Goal: Task Accomplishment & Management: Complete application form

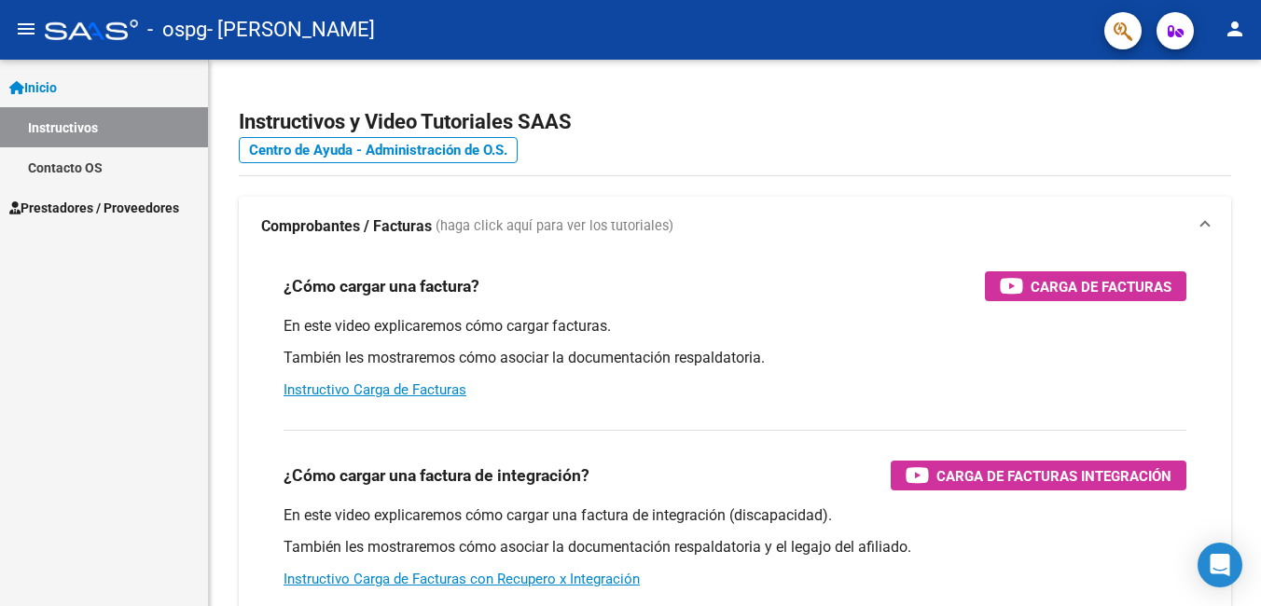
click at [163, 215] on span "Prestadores / Proveedores" at bounding box center [94, 208] width 170 height 21
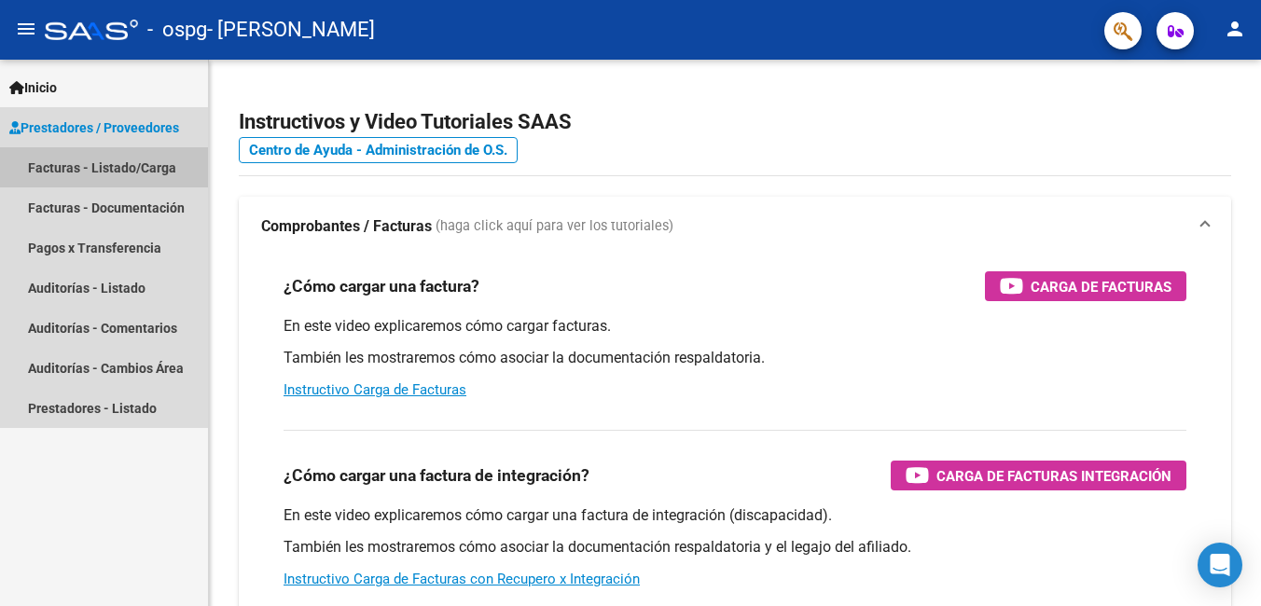
click at [149, 174] on link "Facturas - Listado/Carga" at bounding box center [104, 167] width 208 height 40
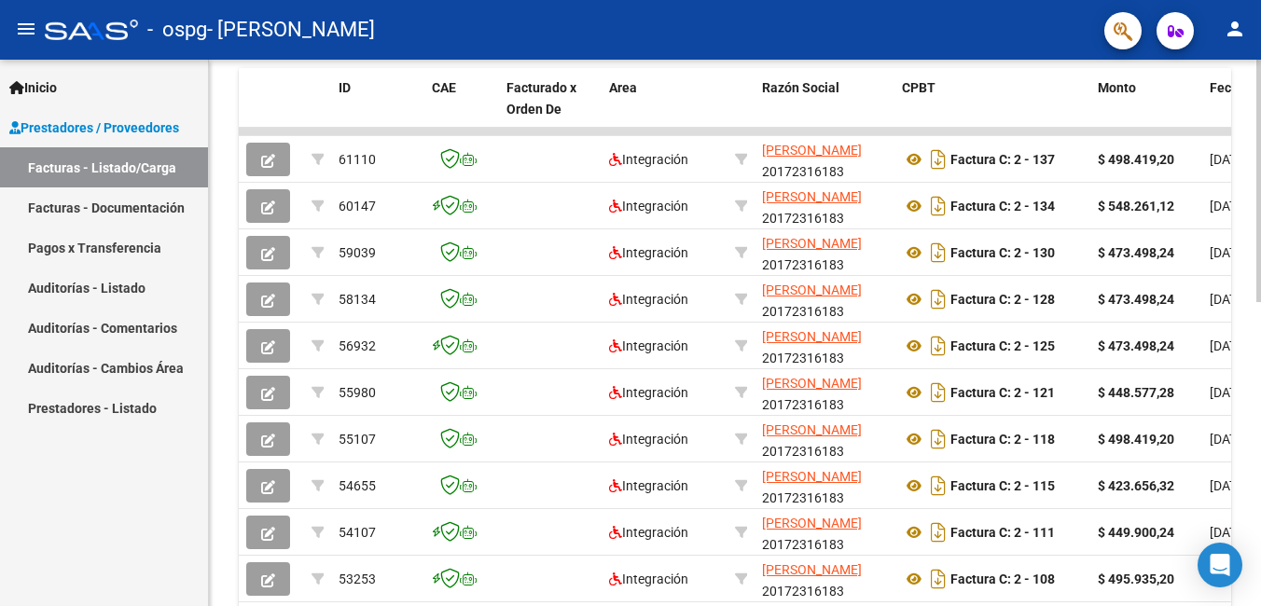
scroll to position [466, 0]
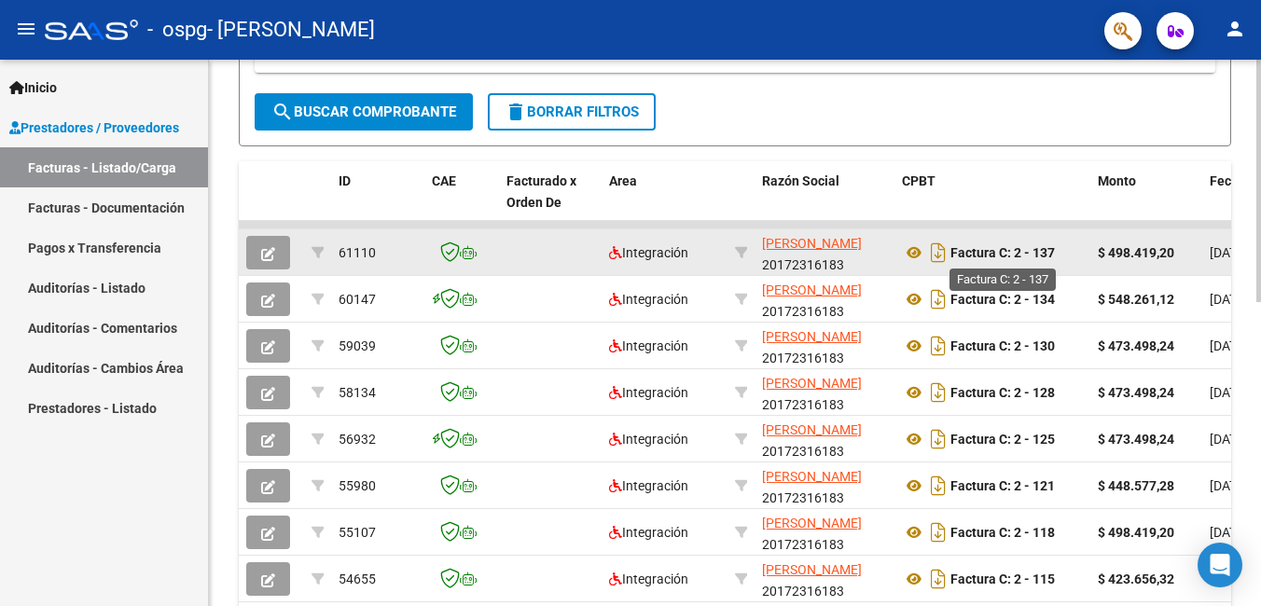
click at [975, 255] on strong "Factura C: 2 - 137" at bounding box center [1003, 252] width 104 height 15
click at [942, 254] on icon "Descargar documento" at bounding box center [938, 253] width 24 height 30
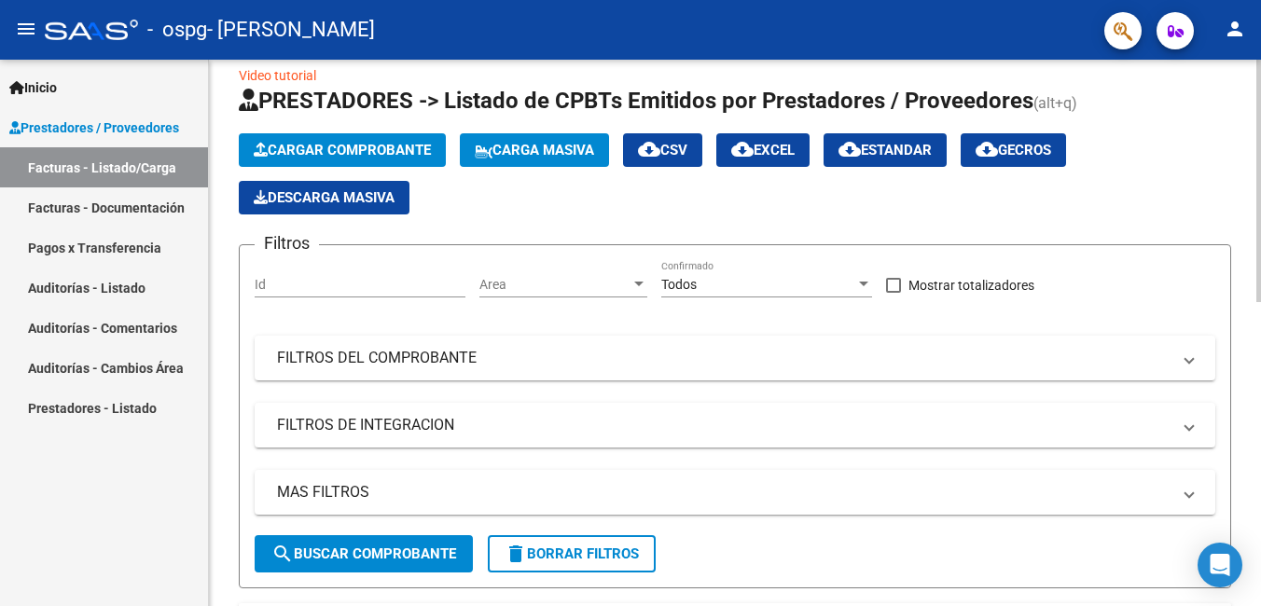
scroll to position [0, 0]
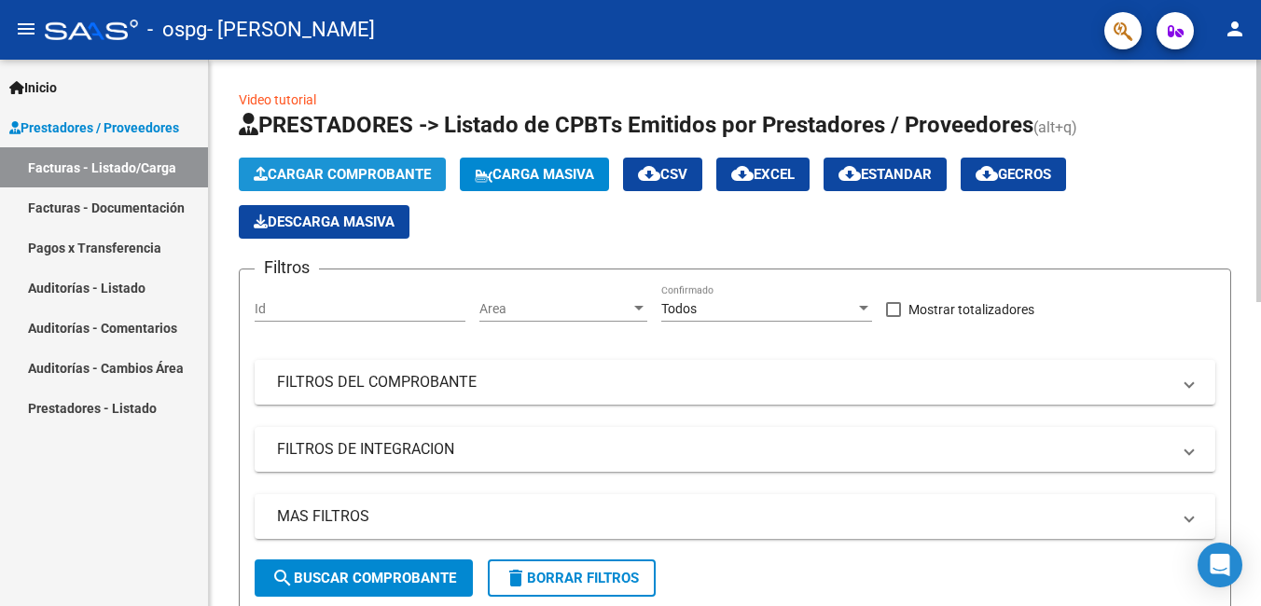
click at [369, 169] on span "Cargar Comprobante" at bounding box center [342, 174] width 177 height 17
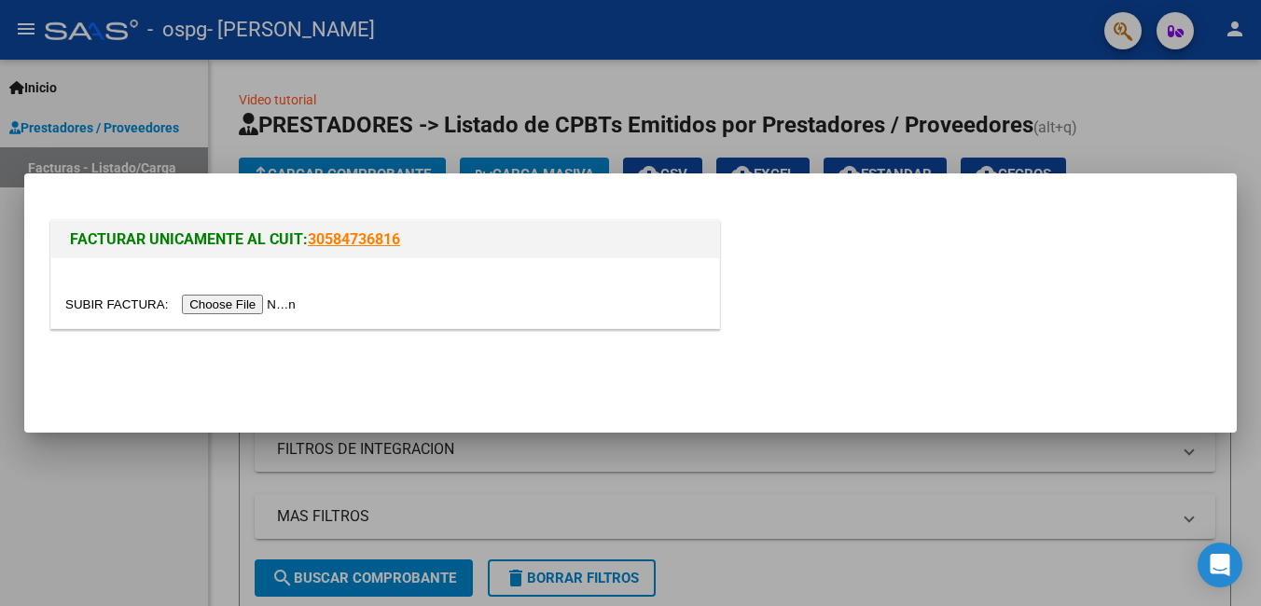
click at [243, 300] on input "file" at bounding box center [183, 305] width 236 height 20
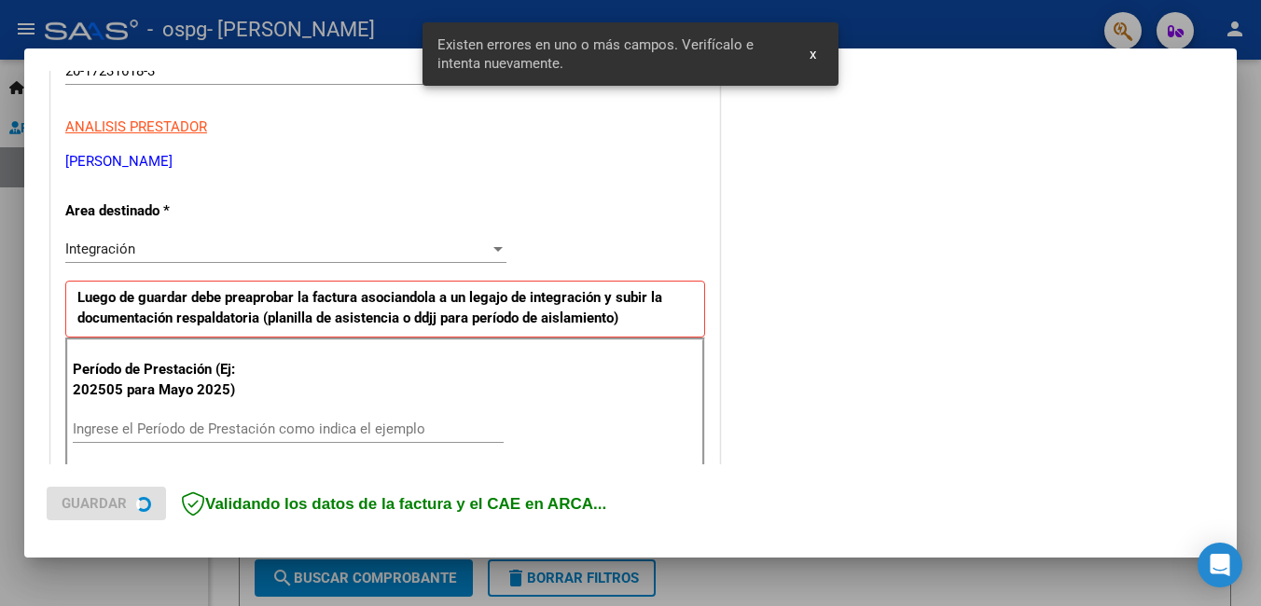
scroll to position [342, 0]
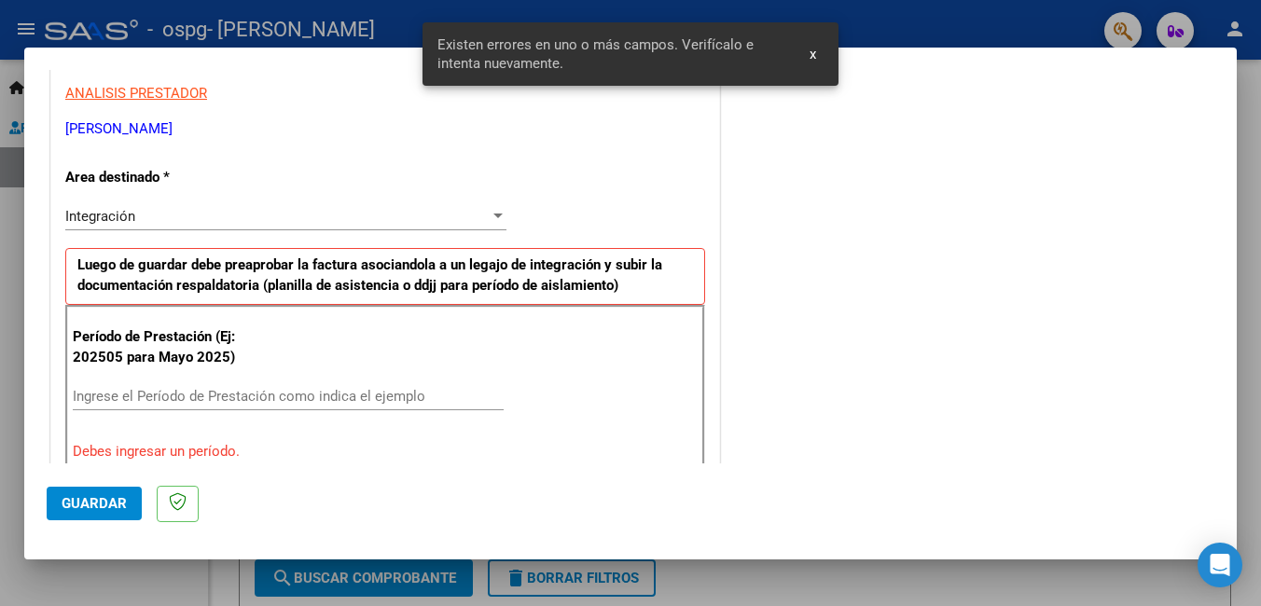
click at [172, 399] on input "Ingrese el Período de Prestación como indica el ejemplo" at bounding box center [288, 396] width 431 height 17
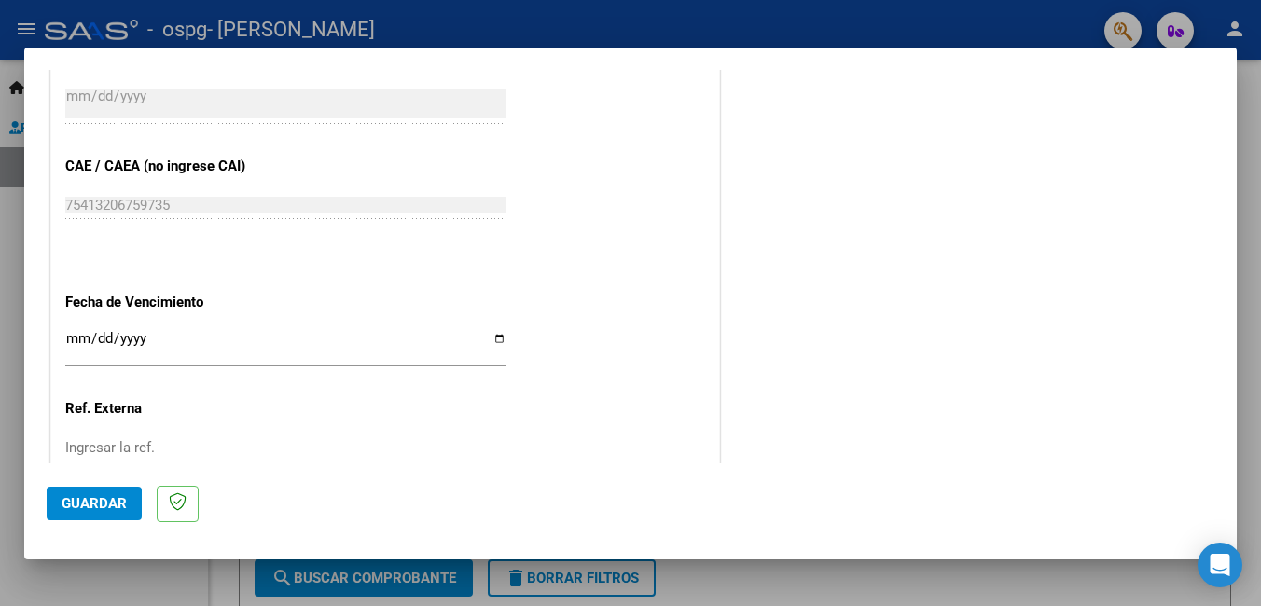
scroll to position [1247, 0]
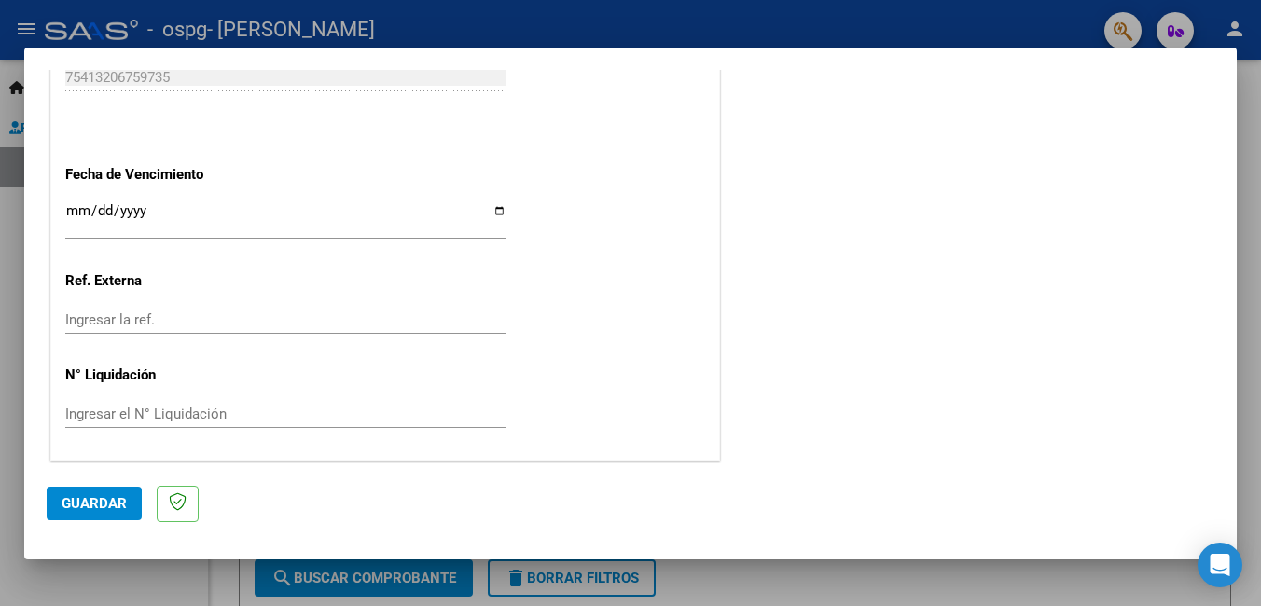
type input "202509"
click at [100, 491] on button "Guardar" at bounding box center [94, 504] width 95 height 34
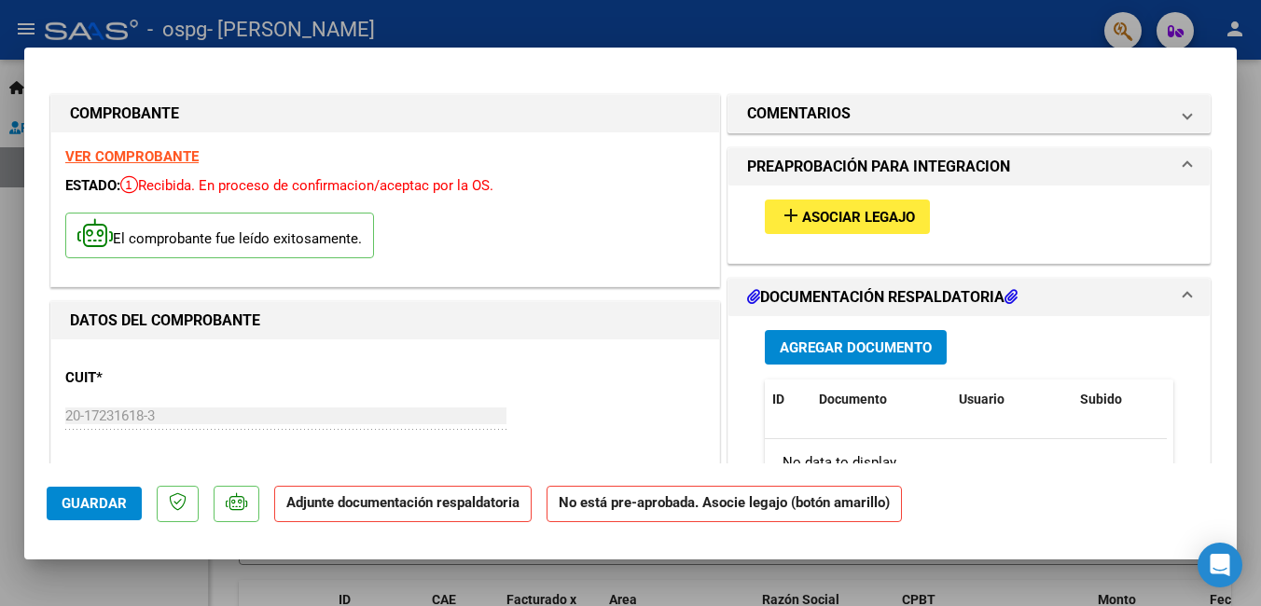
scroll to position [93, 0]
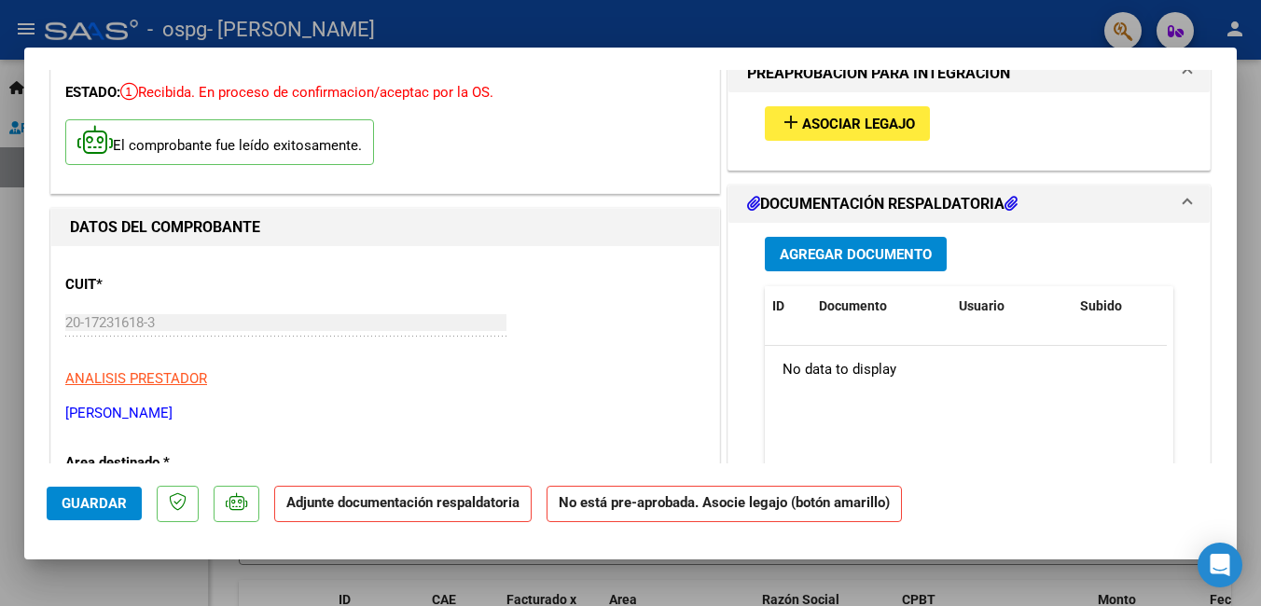
click at [812, 129] on span "Asociar Legajo" at bounding box center [858, 124] width 113 height 17
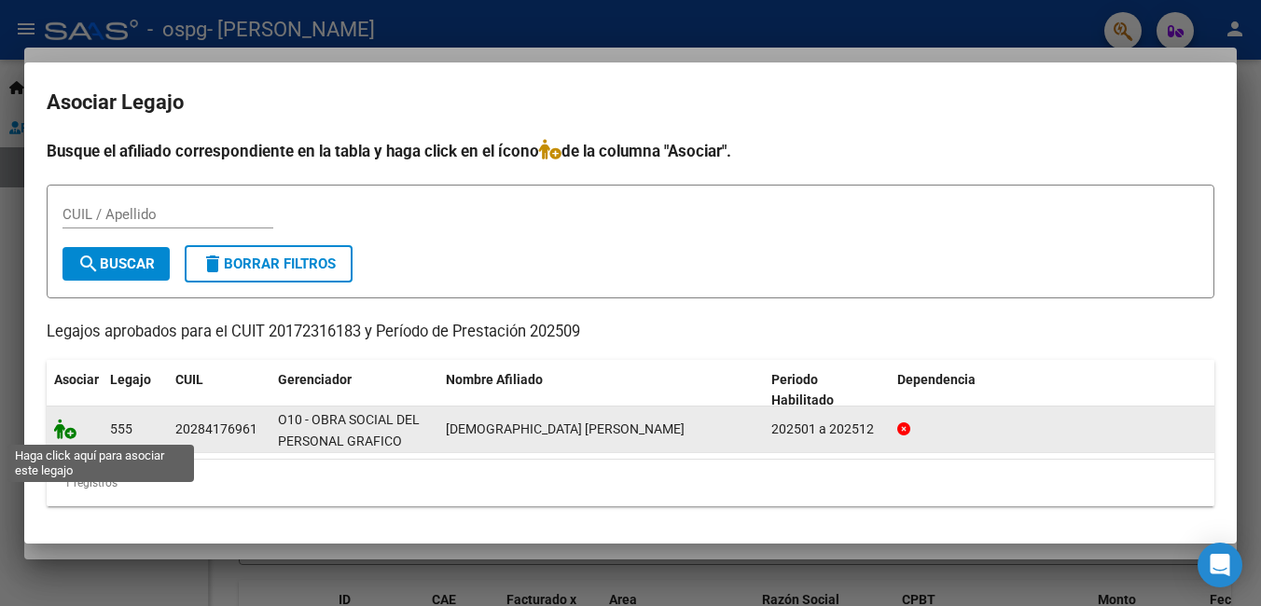
click at [69, 424] on icon at bounding box center [65, 429] width 22 height 21
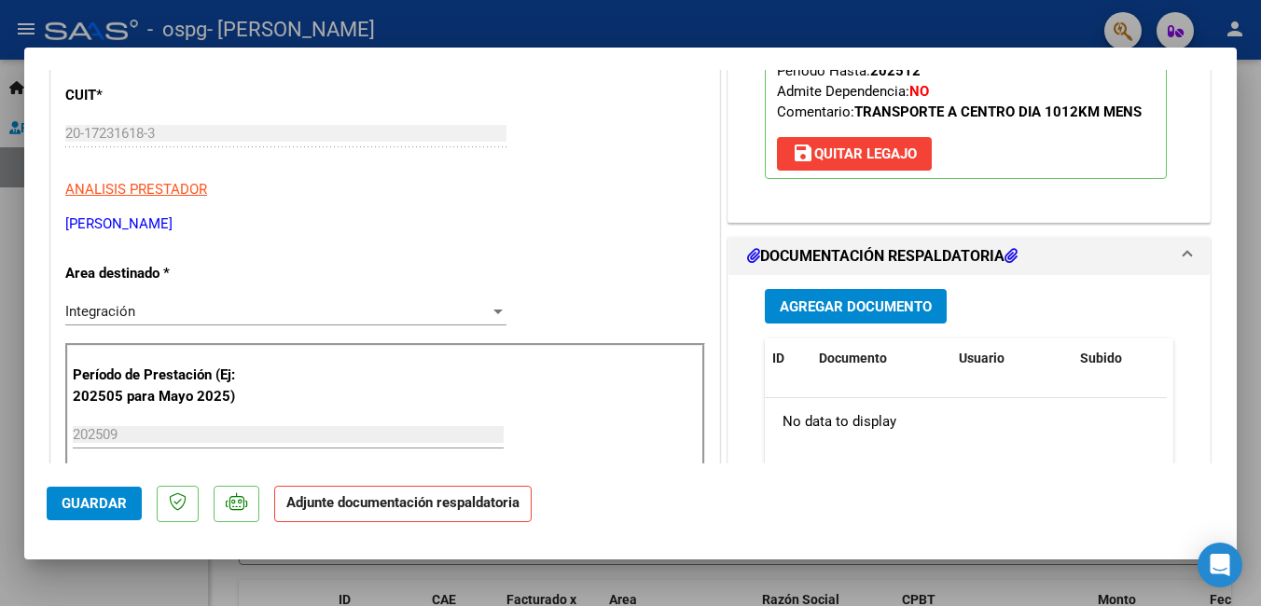
scroll to position [280, 0]
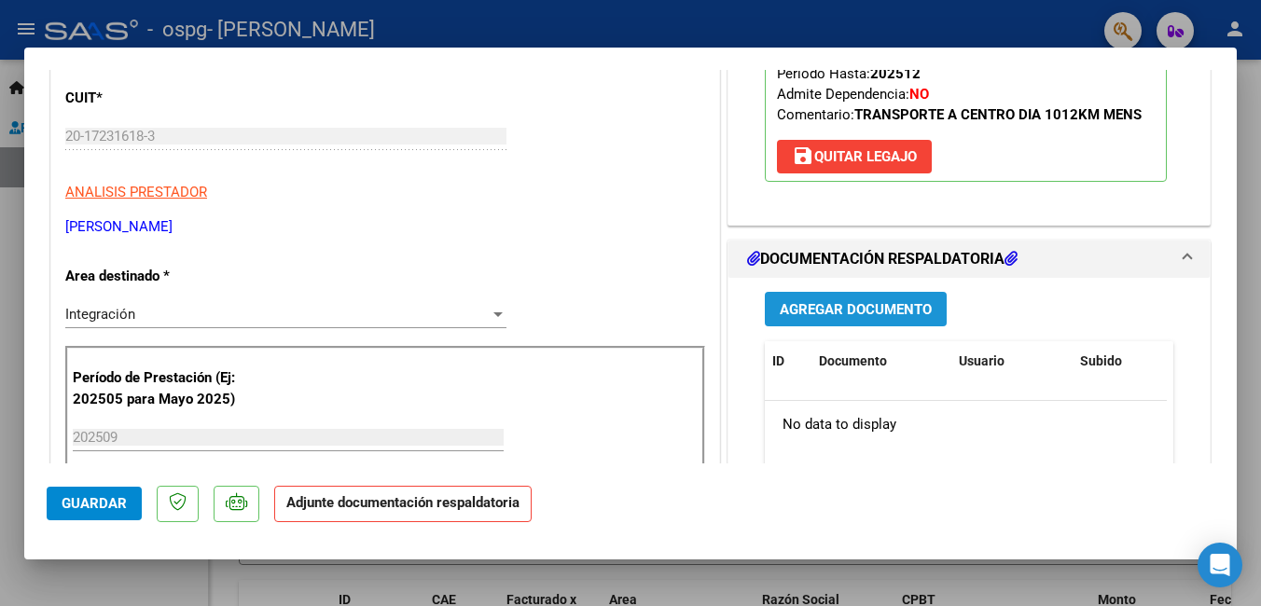
click at [860, 314] on span "Agregar Documento" at bounding box center [856, 309] width 152 height 17
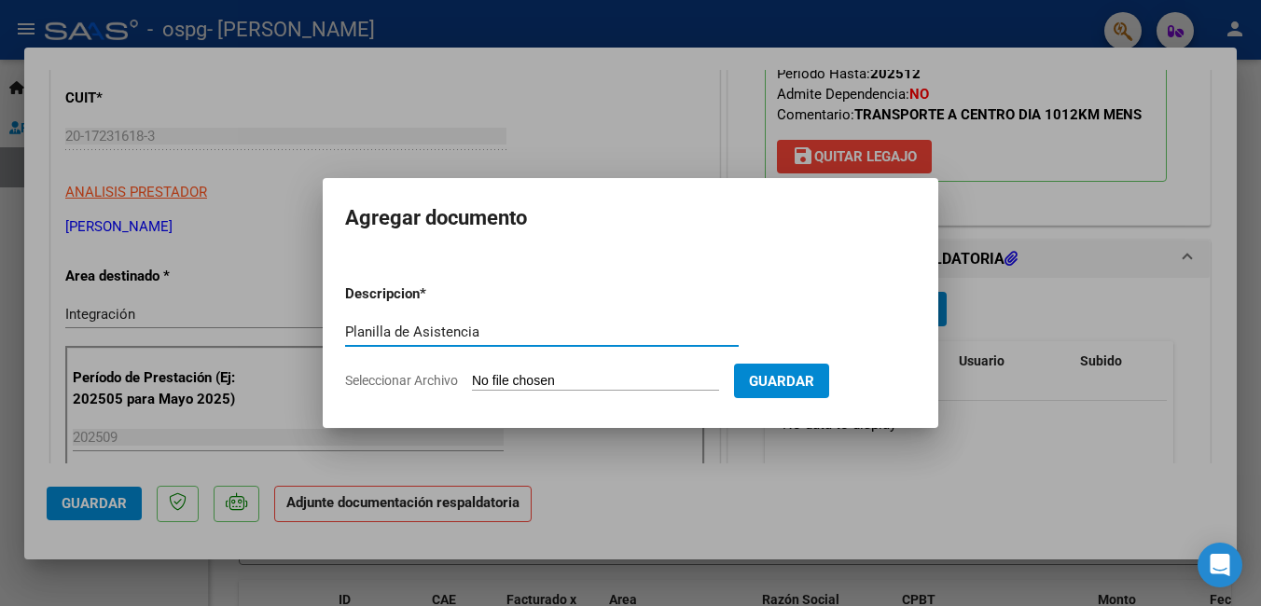
type input "Planilla de Asistencia"
click at [563, 382] on input "Seleccionar Archivo" at bounding box center [595, 382] width 247 height 18
type input "C:\fakepath\WhatsApp Image 2025-10-06 at 17.52.27.jpeg"
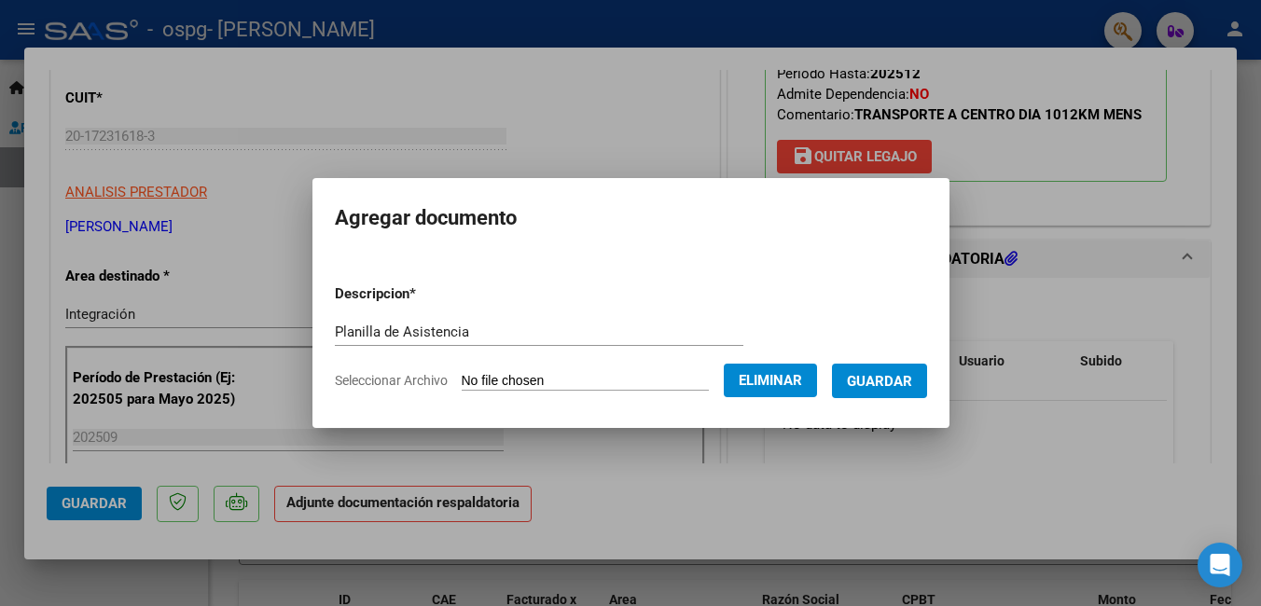
click at [918, 371] on button "Guardar" at bounding box center [879, 381] width 95 height 35
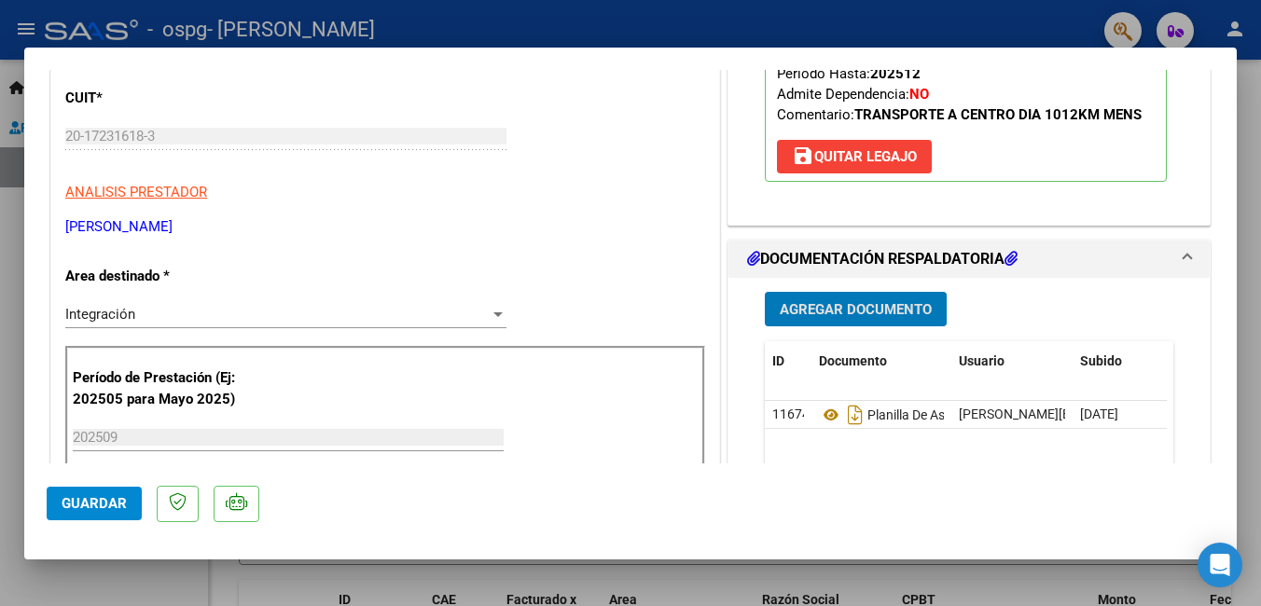
click at [857, 294] on button "Agregar Documento" at bounding box center [856, 309] width 182 height 35
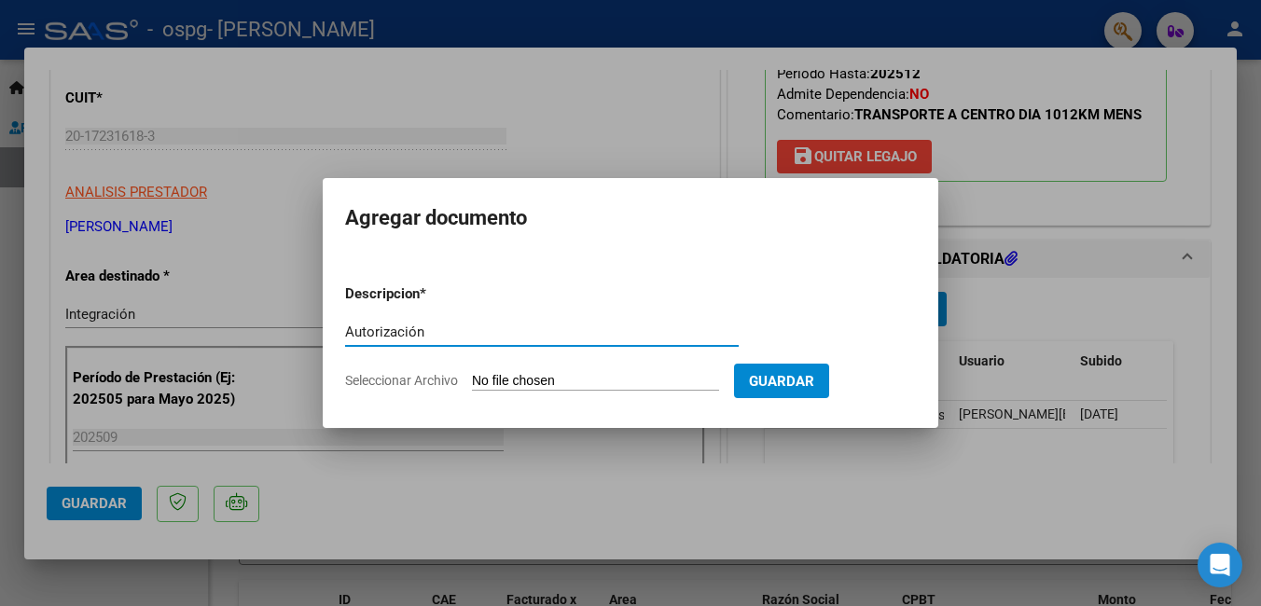
type input "Autorización"
click at [812, 385] on span "Guardar" at bounding box center [781, 381] width 65 height 17
click at [585, 379] on input "Seleccionar Archivo" at bounding box center [595, 382] width 247 height 18
type input "C:\fakepath\20172316183-FACTURA_C-2-137-ANEXO-AUTORIZACION.pdf"
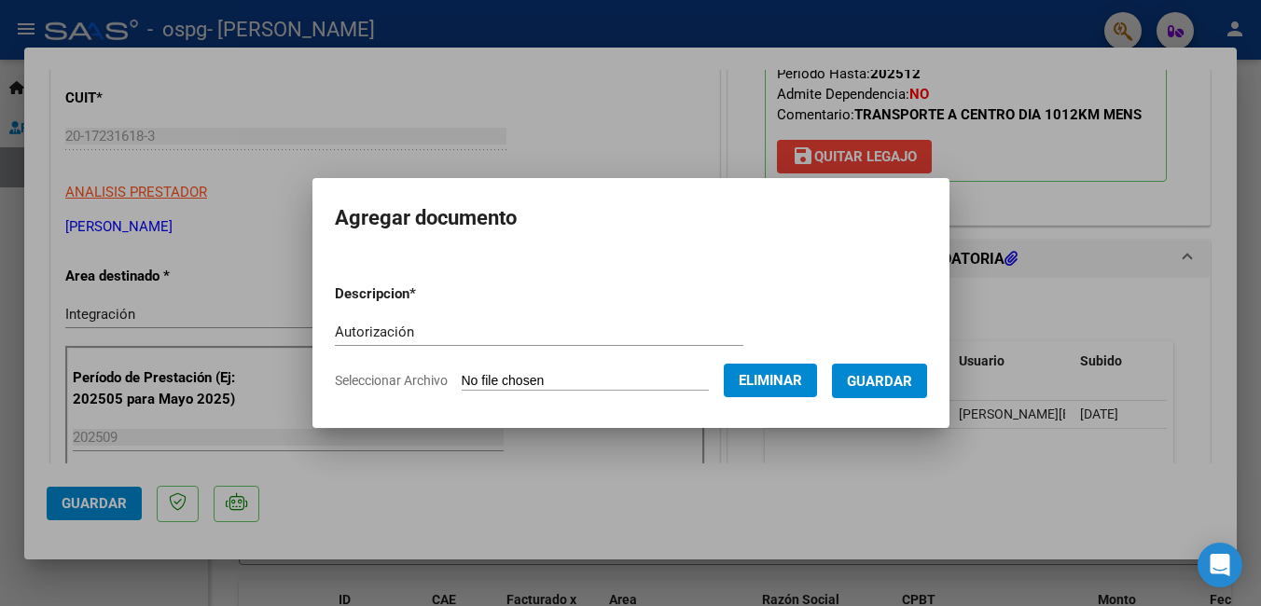
click at [717, 368] on form "Descripcion * Autorización Escriba aquí una descripcion Seleccionar Archivo Eli…" at bounding box center [631, 338] width 592 height 136
click at [901, 379] on span "Guardar" at bounding box center [879, 381] width 65 height 17
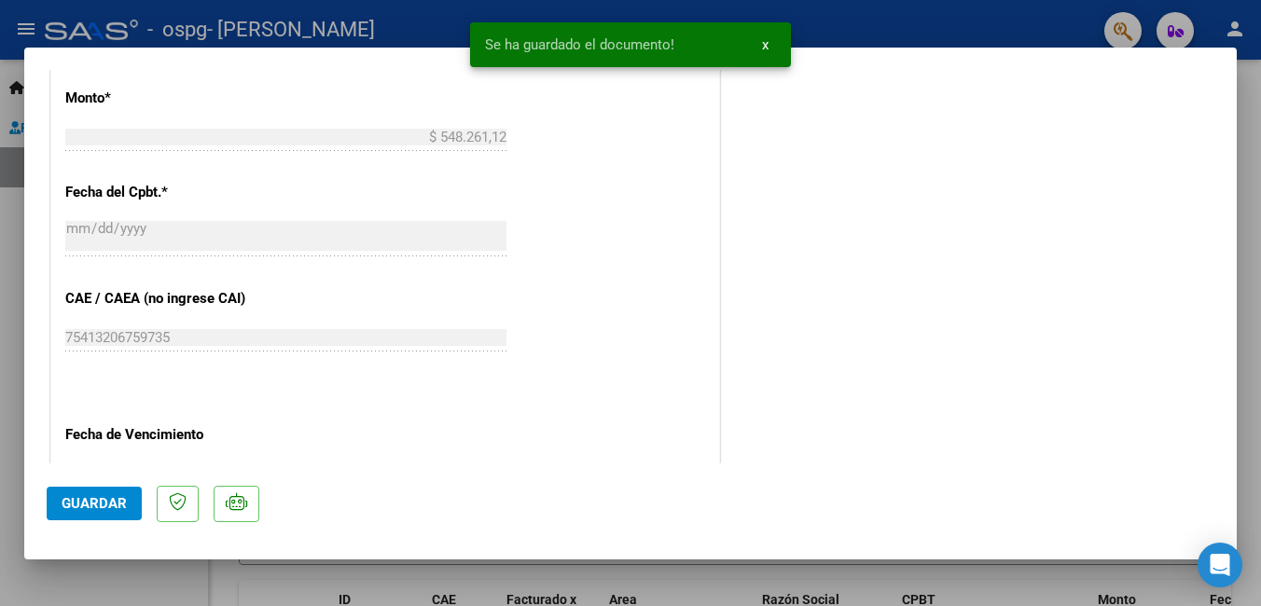
scroll to position [1275, 0]
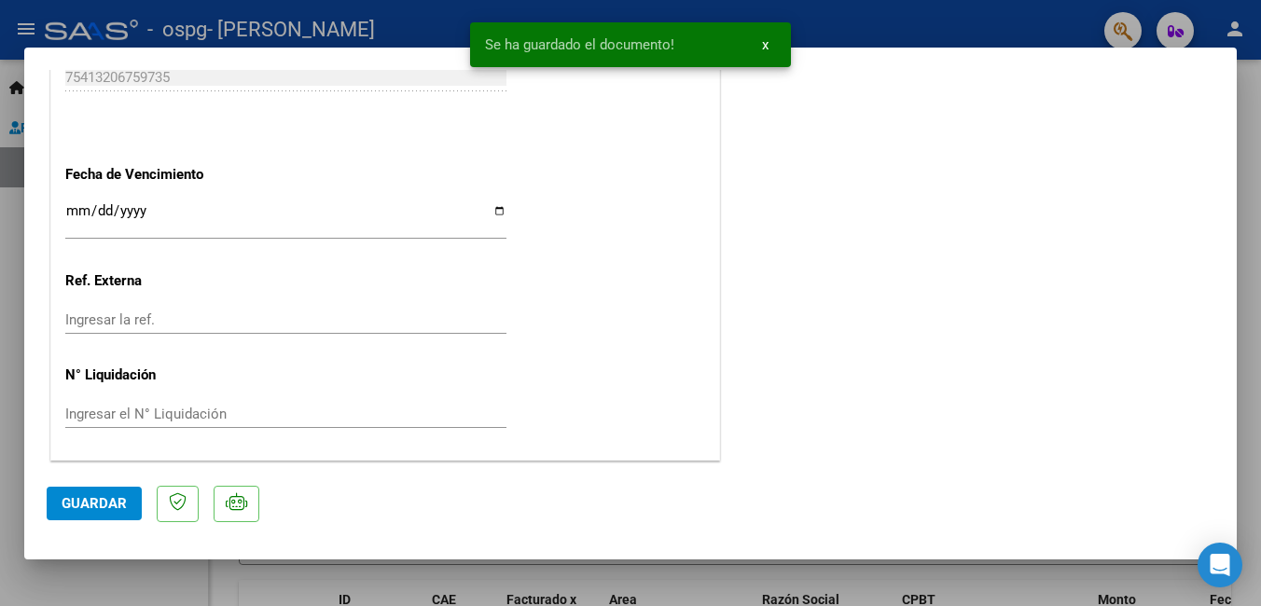
click at [110, 498] on span "Guardar" at bounding box center [94, 503] width 65 height 17
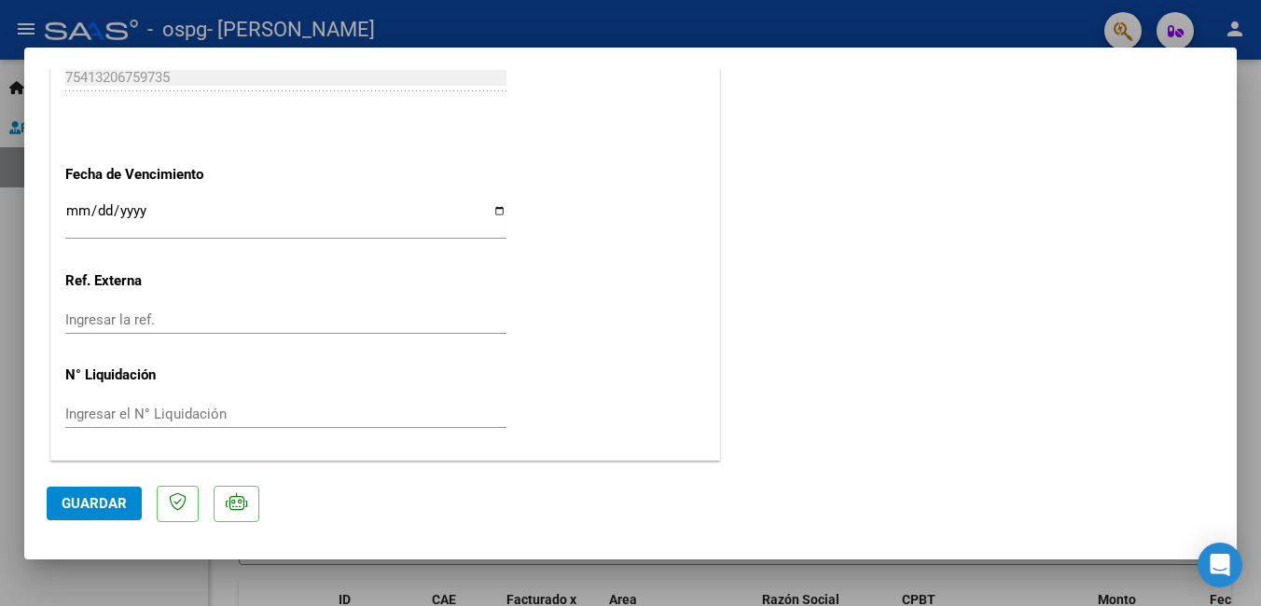
click at [562, 577] on div at bounding box center [630, 303] width 1261 height 606
type input "$ 0,00"
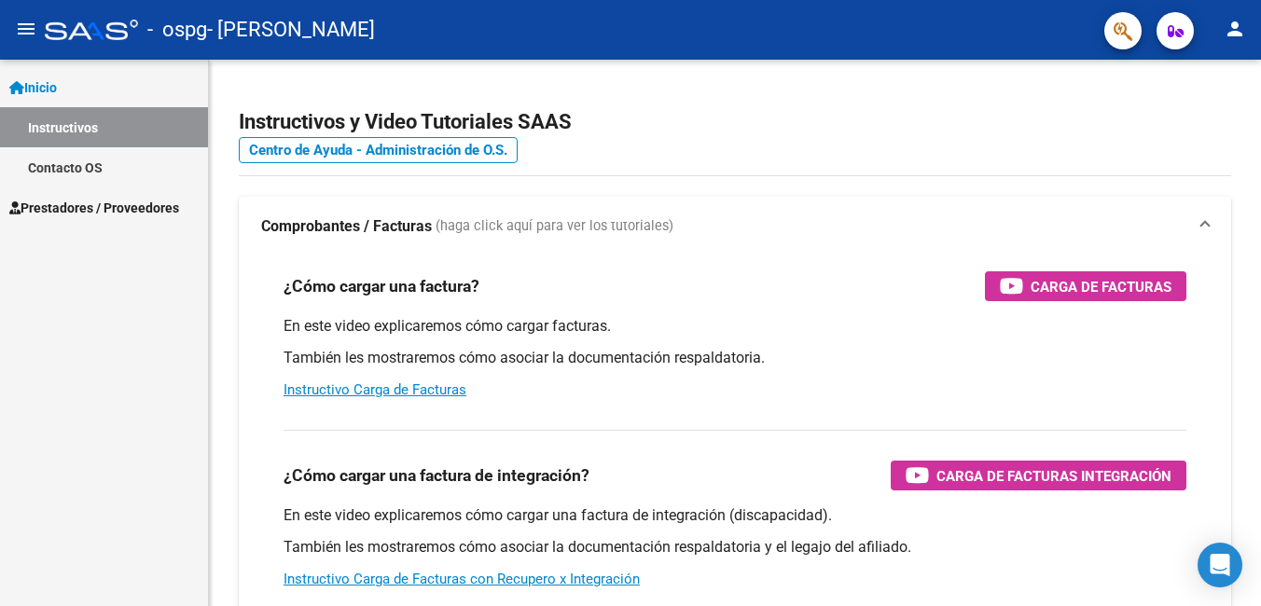
click at [141, 203] on span "Prestadores / Proveedores" at bounding box center [94, 208] width 170 height 21
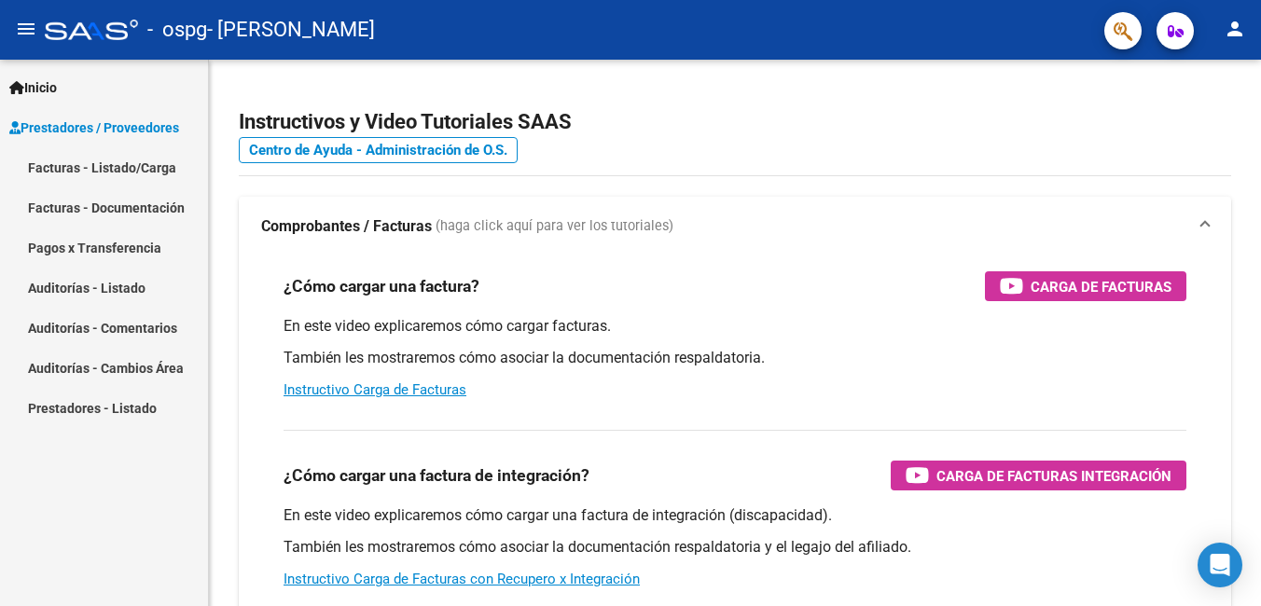
click at [141, 212] on link "Facturas - Documentación" at bounding box center [104, 207] width 208 height 40
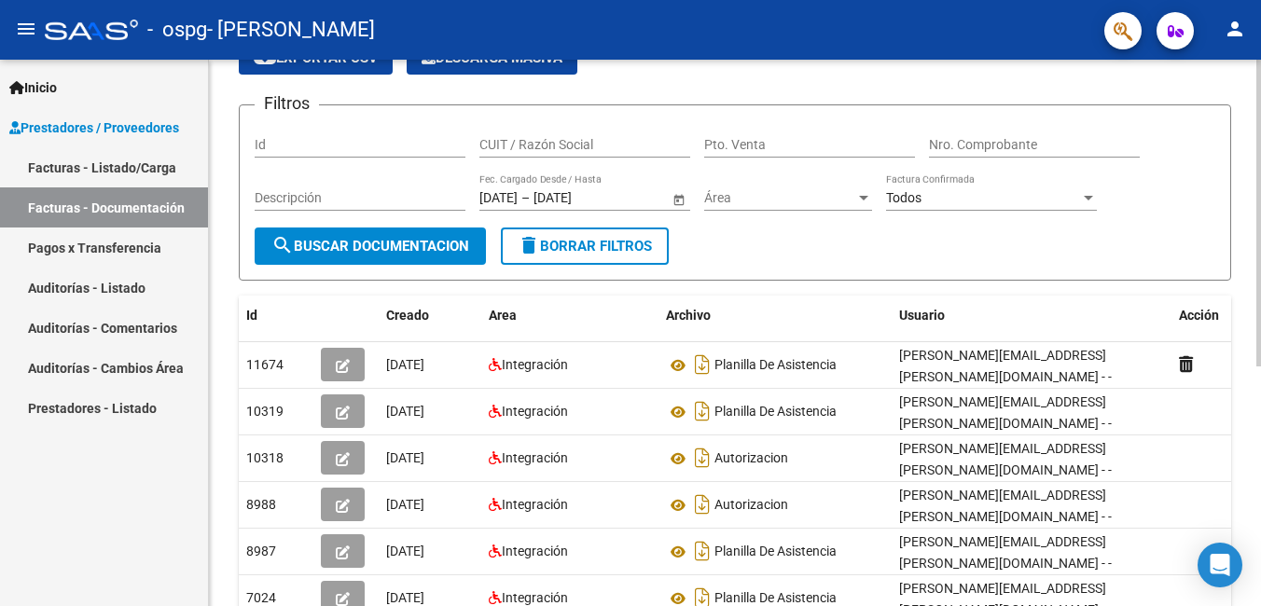
scroll to position [187, 0]
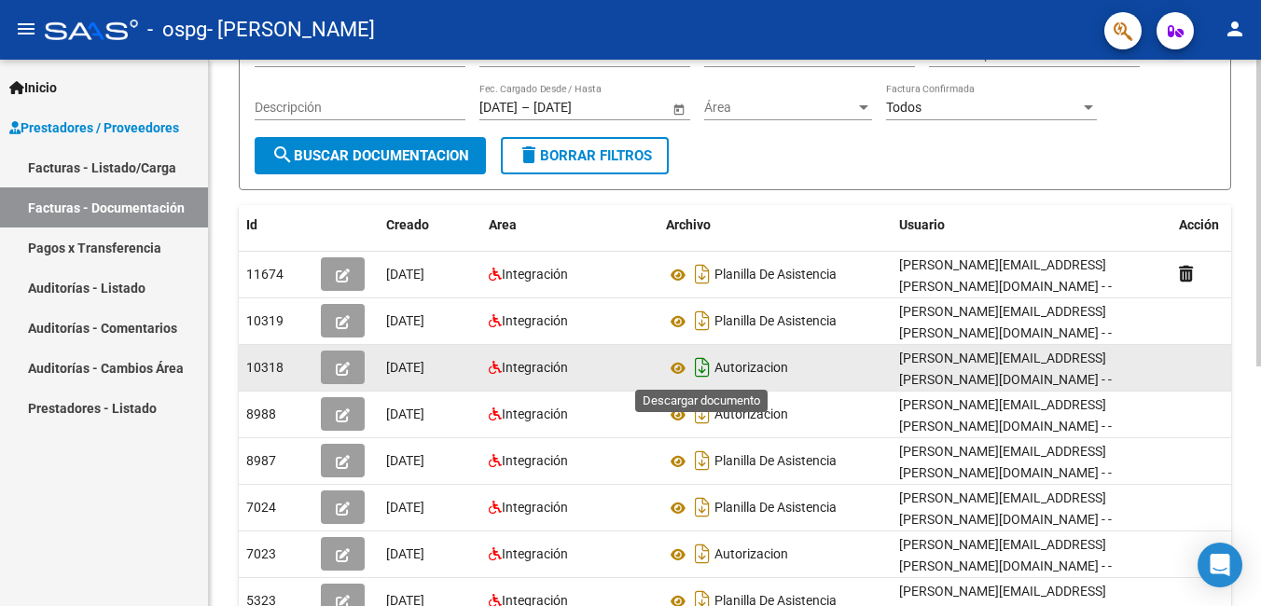
click at [698, 366] on icon "Descargar documento" at bounding box center [702, 368] width 24 height 30
